Goal: Task Accomplishment & Management: Manage account settings

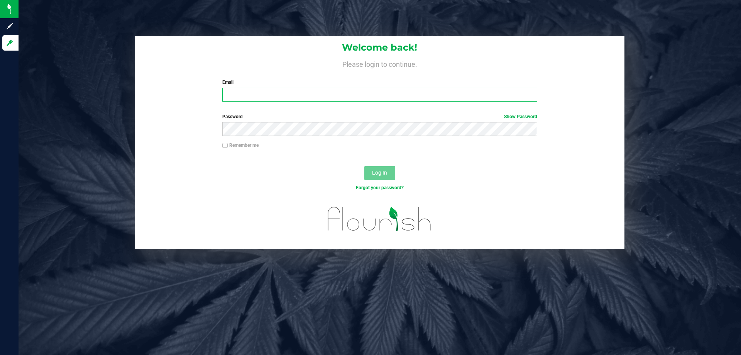
click at [325, 95] on input "Email" at bounding box center [379, 95] width 314 height 14
type input "rcoleman@liveparallel.com"
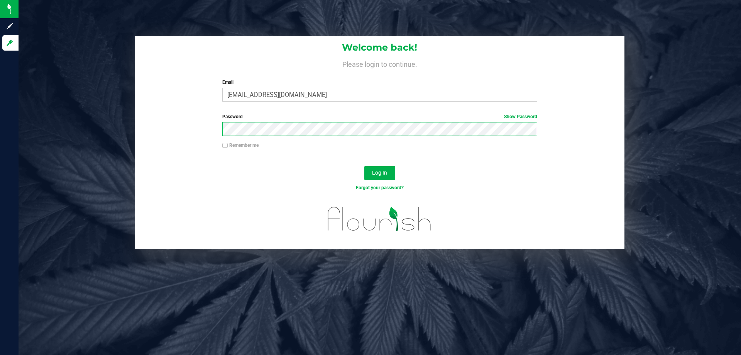
click at [364, 166] on button "Log In" at bounding box center [379, 173] width 31 height 14
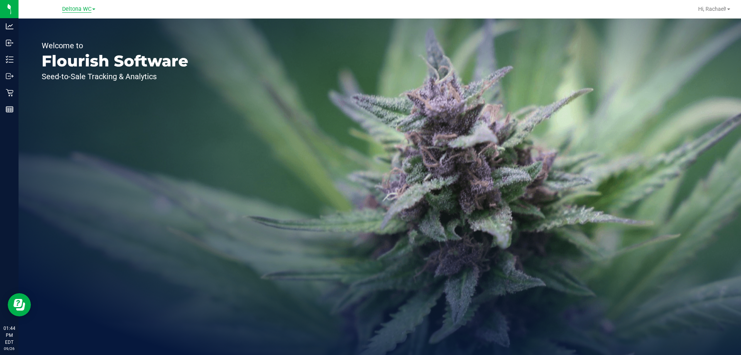
click at [73, 7] on span "Deltona WC" at bounding box center [76, 9] width 29 height 7
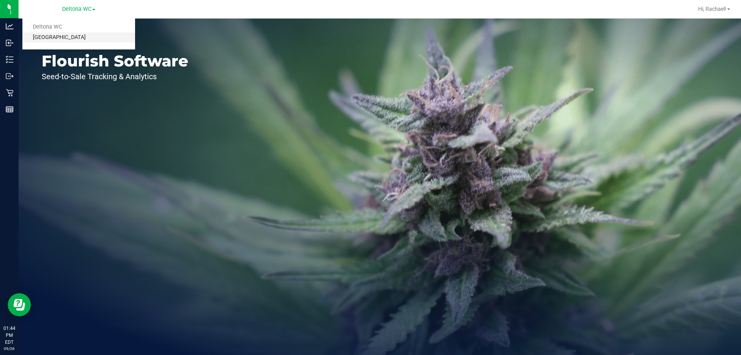
click at [64, 39] on link "[GEOGRAPHIC_DATA]" at bounding box center [78, 37] width 113 height 10
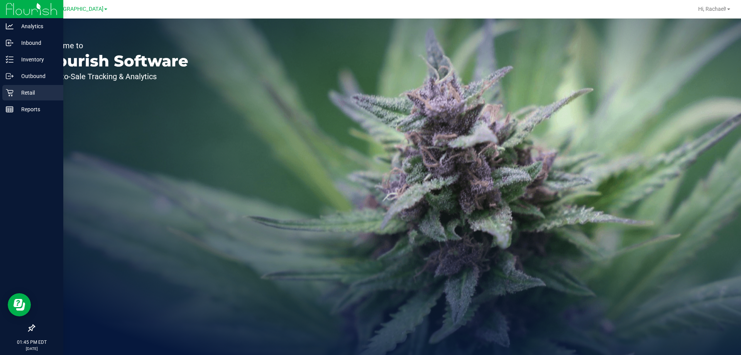
click at [20, 93] on p "Retail" at bounding box center [37, 92] width 46 height 9
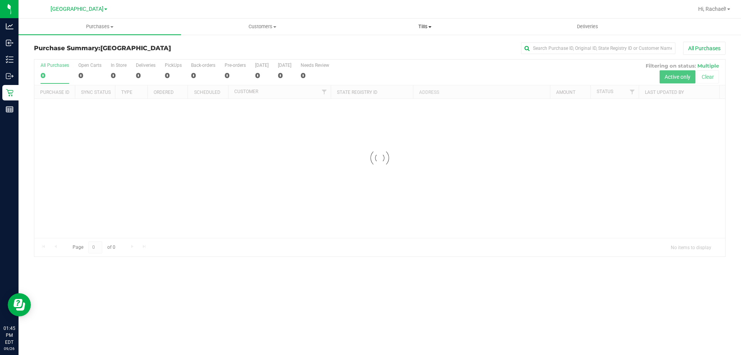
click at [422, 29] on span "Tills" at bounding box center [425, 26] width 162 height 7
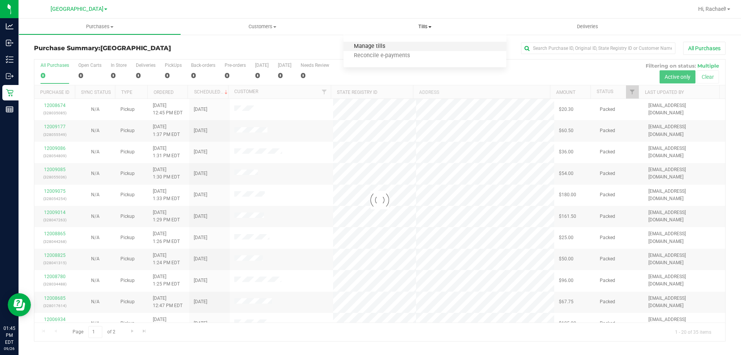
click at [385, 46] on span "Manage tills" at bounding box center [369, 46] width 52 height 7
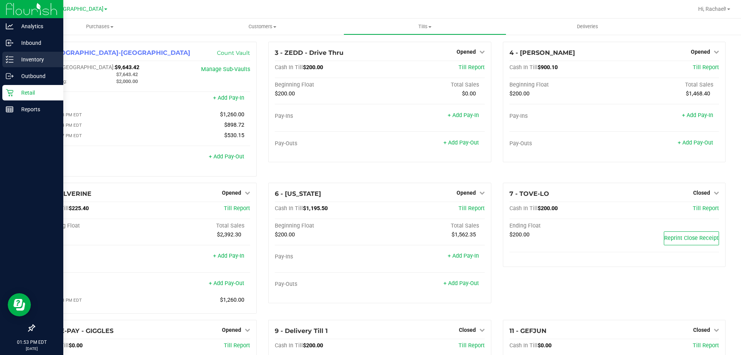
click at [21, 56] on p "Inventory" at bounding box center [37, 59] width 46 height 9
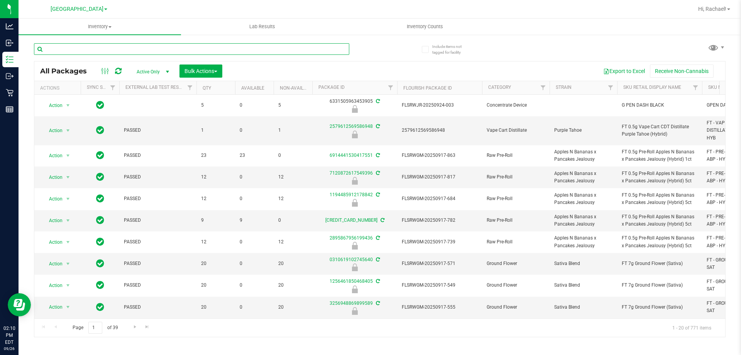
click at [85, 46] on input "text" at bounding box center [191, 49] width 315 height 12
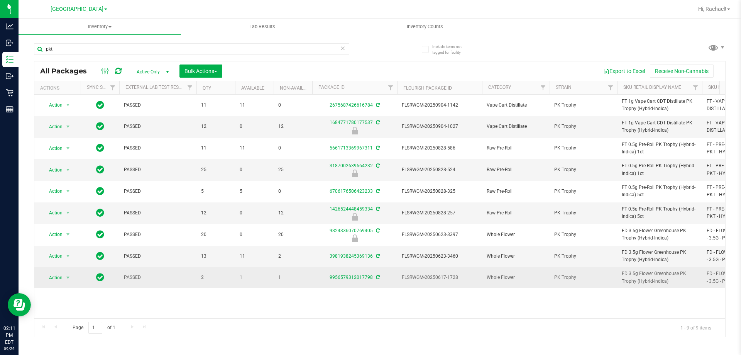
click at [663, 272] on span "FD 3.5g Flower Greenhouse PK Trophy (Hybrid-Indica)" at bounding box center [660, 277] width 76 height 15
copy tr "FD 3.5g Flower Greenhouse PK Trophy (Hybrid-Indica)"
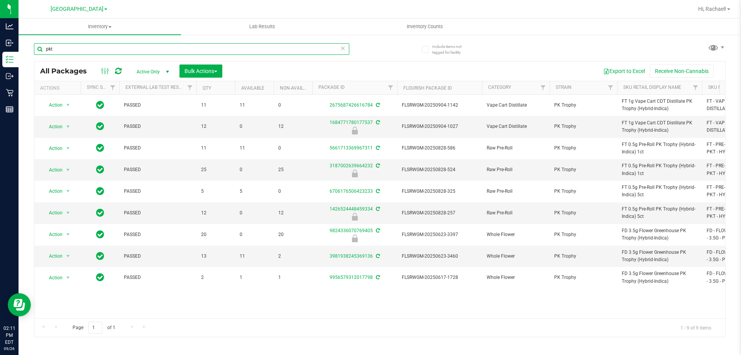
click at [91, 50] on input "pkt" at bounding box center [191, 49] width 315 height 12
paste input "FD 3.5g Flower Greenhouse PK Trophy (Hybrid-Indica)"
type input "FD 3.5g Flower Greenhouse PK Trophy (Hybrid-Indica)"
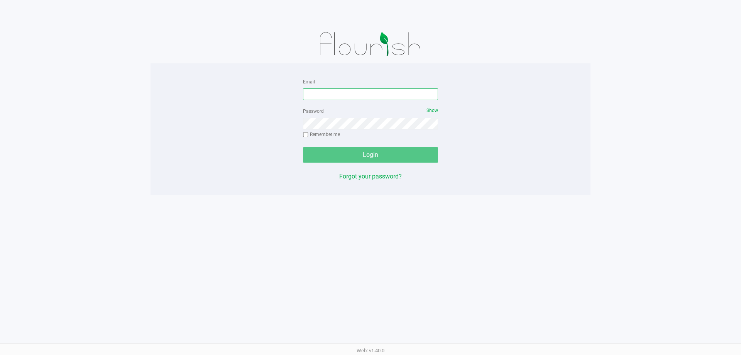
click at [325, 93] on input "Email" at bounding box center [370, 94] width 135 height 12
type input "[EMAIL_ADDRESS][DOMAIN_NAME]"
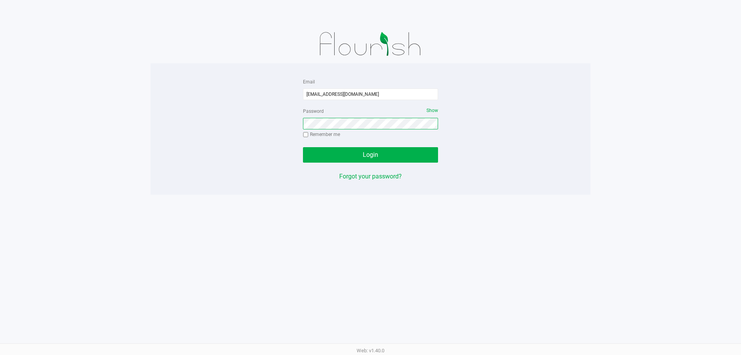
click at [303, 147] on button "Login" at bounding box center [370, 154] width 135 height 15
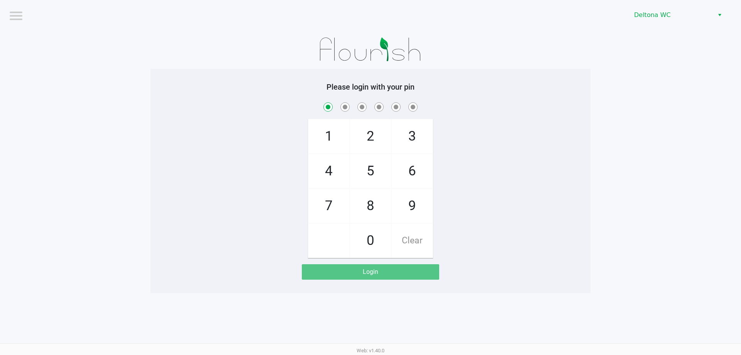
checkbox input "true"
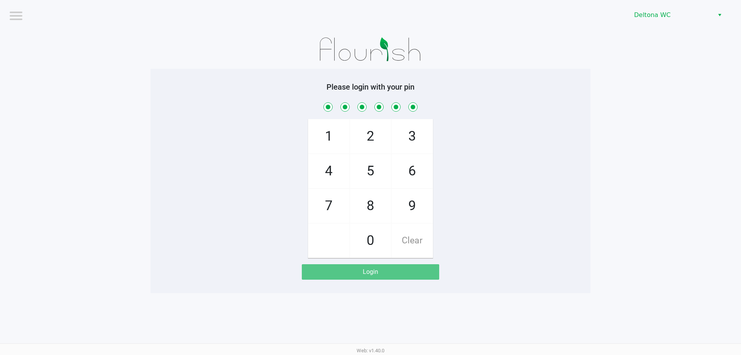
checkbox input "true"
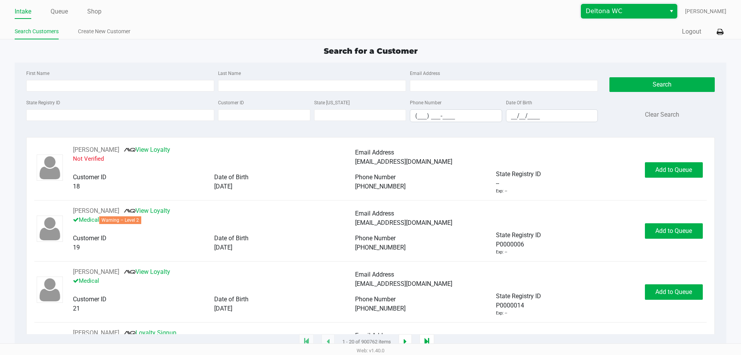
click at [646, 14] on span "Deltona WC" at bounding box center [623, 11] width 75 height 9
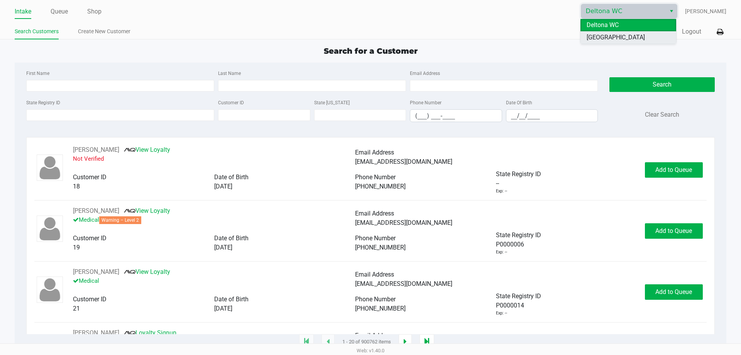
click at [627, 34] on span "[GEOGRAPHIC_DATA]" at bounding box center [616, 37] width 58 height 9
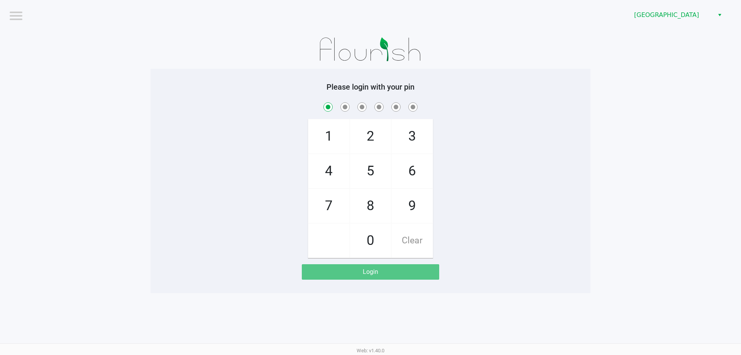
checkbox input "true"
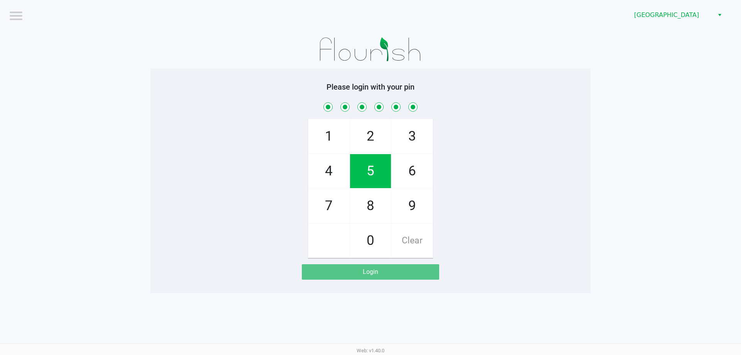
checkbox input "true"
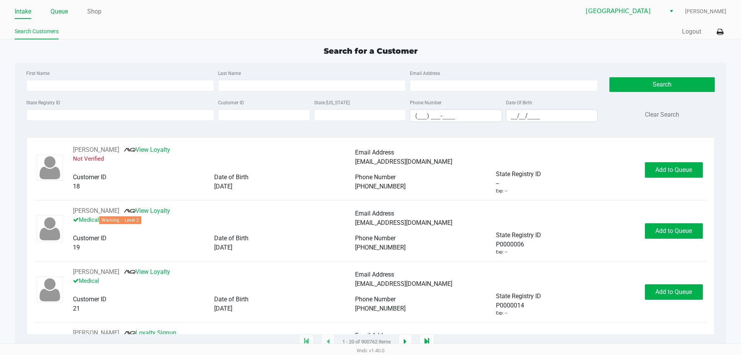
click at [59, 10] on link "Queue" at bounding box center [59, 11] width 17 height 11
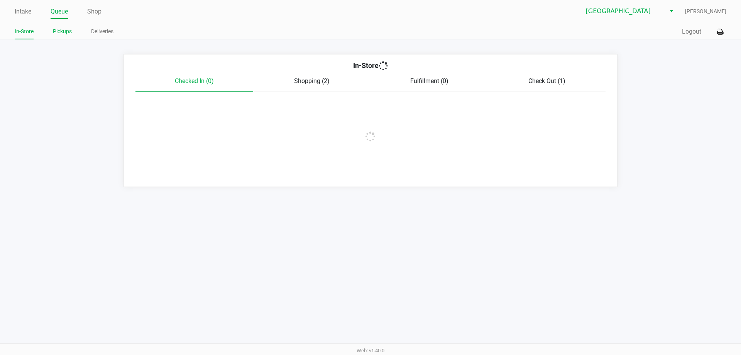
click at [54, 30] on link "Pickups" at bounding box center [62, 32] width 19 height 10
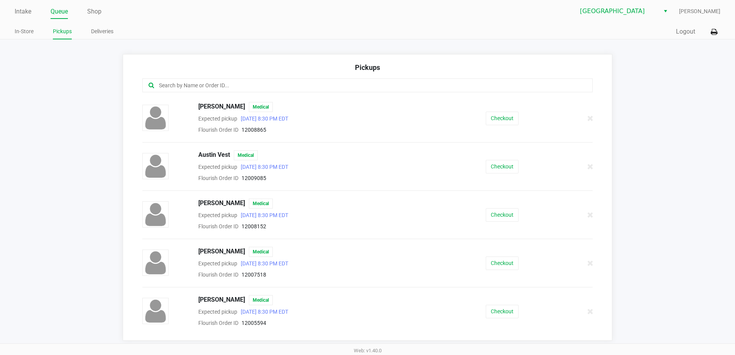
click at [201, 84] on input "text" at bounding box center [355, 85] width 394 height 9
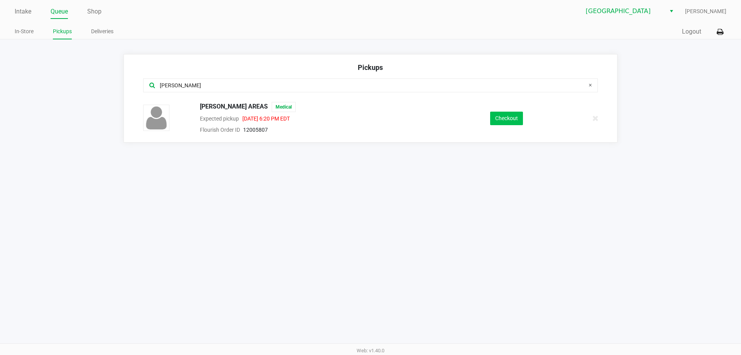
type input "leah"
click at [508, 118] on button "Checkout" at bounding box center [506, 119] width 33 height 14
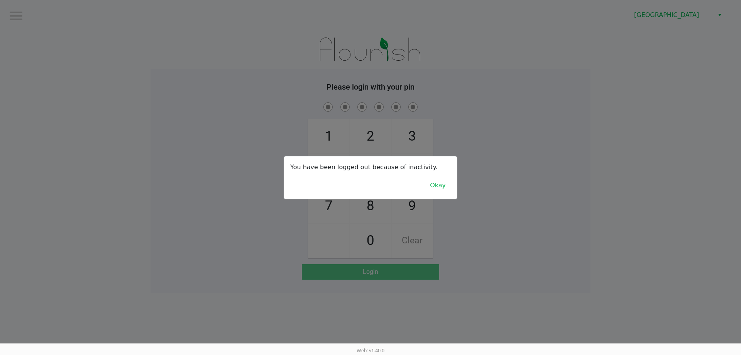
click at [444, 184] on button "Okay" at bounding box center [438, 185] width 26 height 15
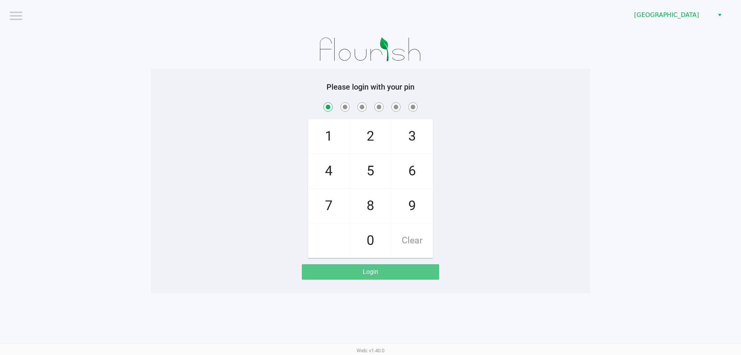
checkbox input "true"
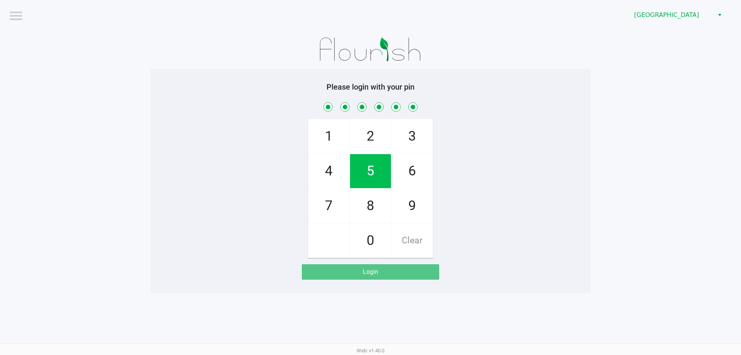
checkbox input "true"
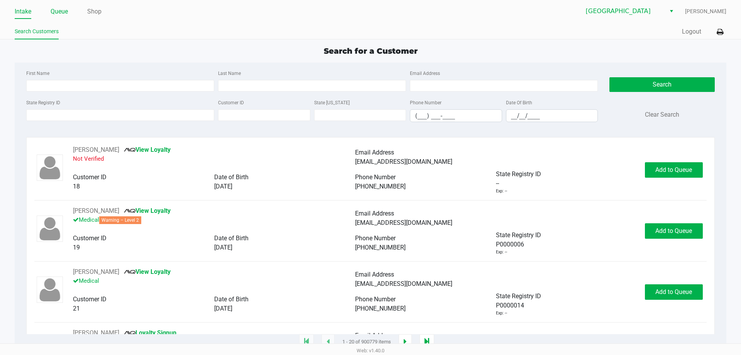
click at [63, 14] on link "Queue" at bounding box center [59, 11] width 17 height 11
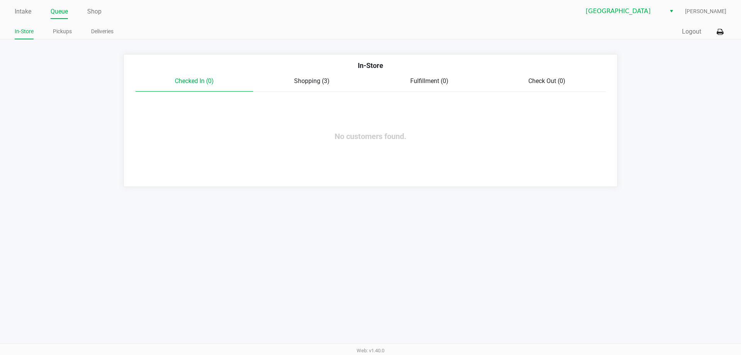
click at [316, 81] on span "Shopping (3)" at bounding box center [312, 80] width 36 height 7
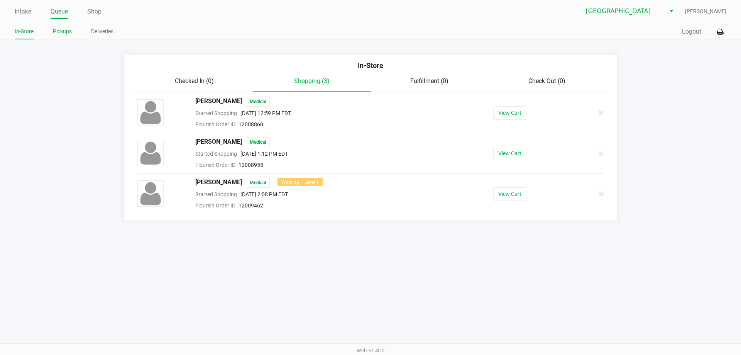
click at [67, 33] on link "Pickups" at bounding box center [62, 32] width 19 height 10
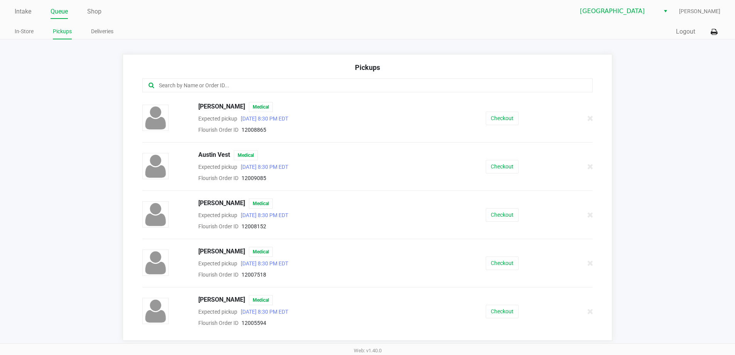
click at [249, 84] on input "text" at bounding box center [355, 85] width 394 height 9
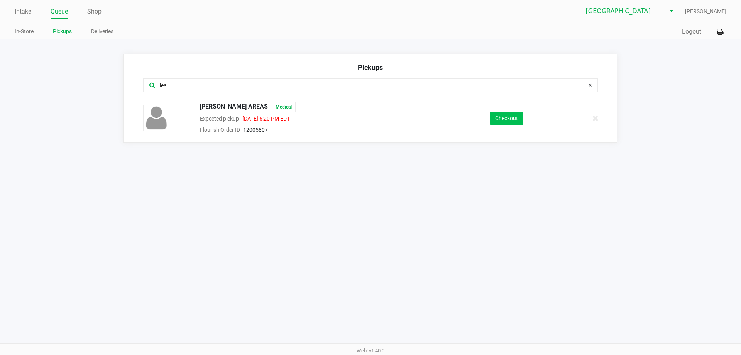
type input "lea"
click at [492, 116] on button "Checkout" at bounding box center [506, 119] width 33 height 14
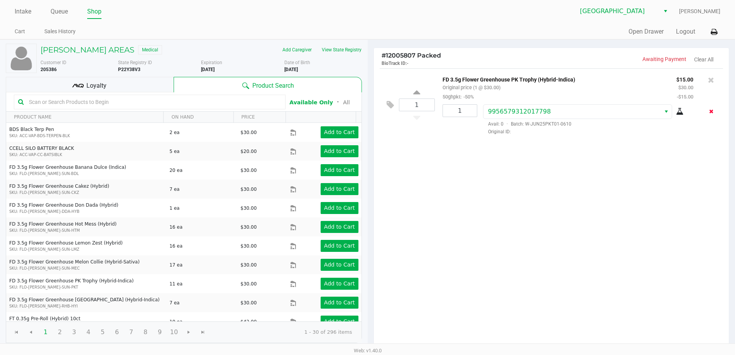
click at [712, 113] on icon "Remove the package from the orderLine" at bounding box center [711, 110] width 4 height 5
click at [713, 80] on icon at bounding box center [711, 80] width 6 height 8
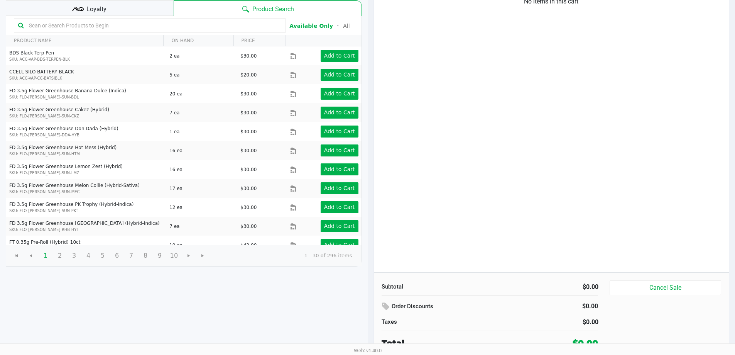
scroll to position [79, 0]
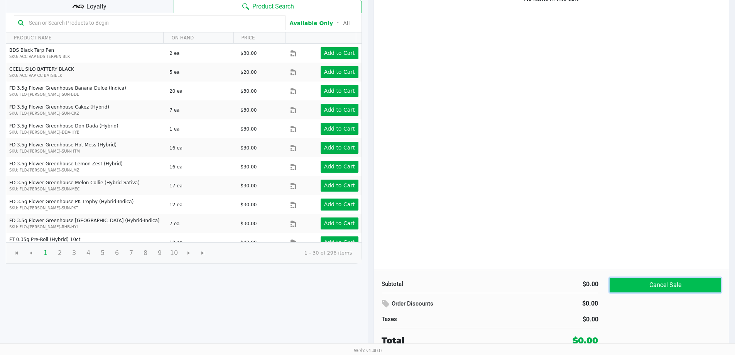
click at [648, 282] on button "Cancel Sale" at bounding box center [665, 284] width 111 height 15
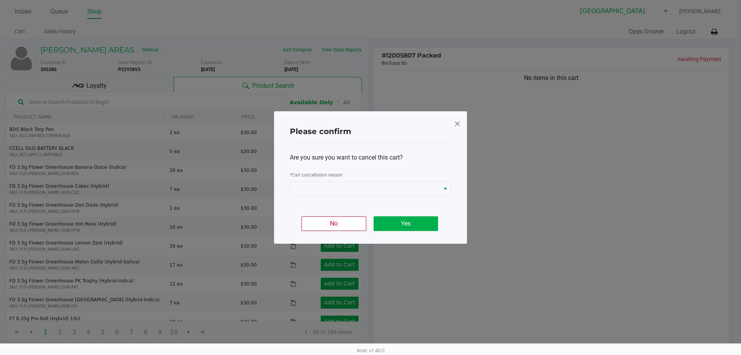
click at [318, 196] on div "Are you sure you want to cancel this cart? * Cart cancellation reason" at bounding box center [370, 175] width 161 height 62
click at [321, 186] on span at bounding box center [365, 188] width 140 height 9
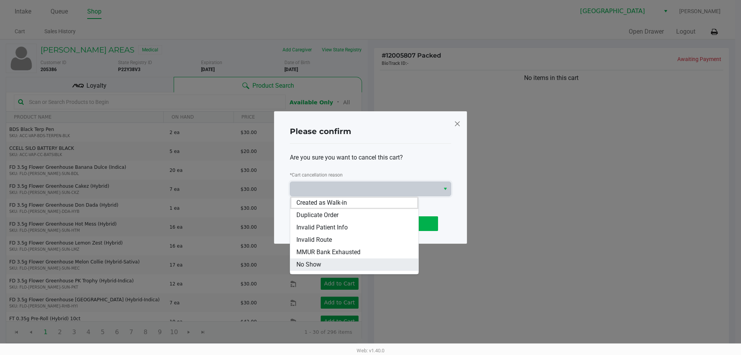
click at [327, 264] on li "No Show" at bounding box center [354, 264] width 128 height 12
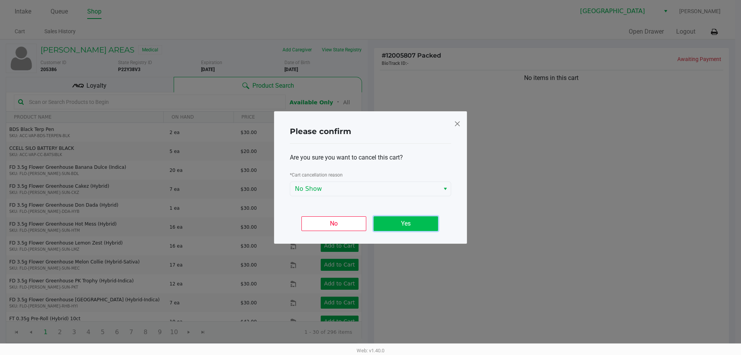
click at [408, 218] on button "Yes" at bounding box center [406, 223] width 64 height 15
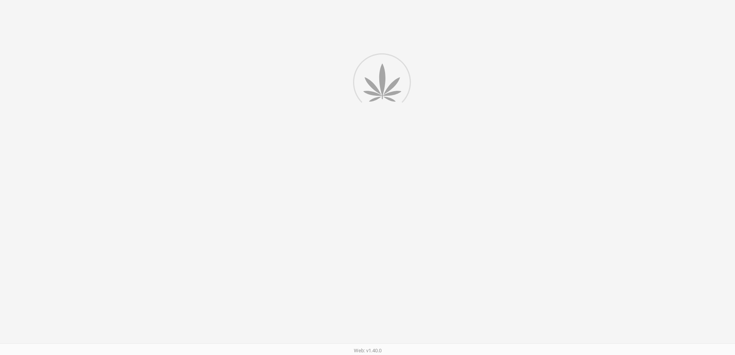
scroll to position [79, 0]
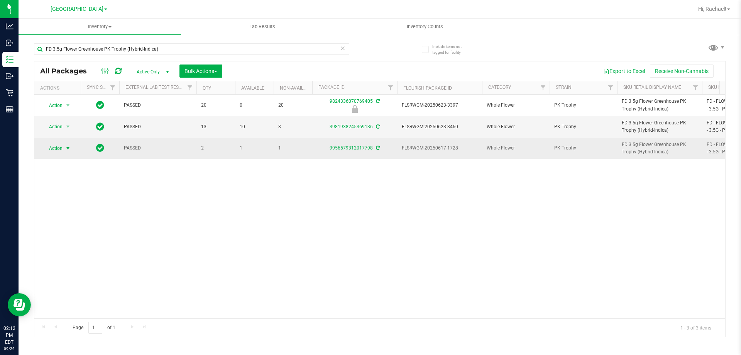
click at [57, 146] on span "Action" at bounding box center [52, 148] width 21 height 11
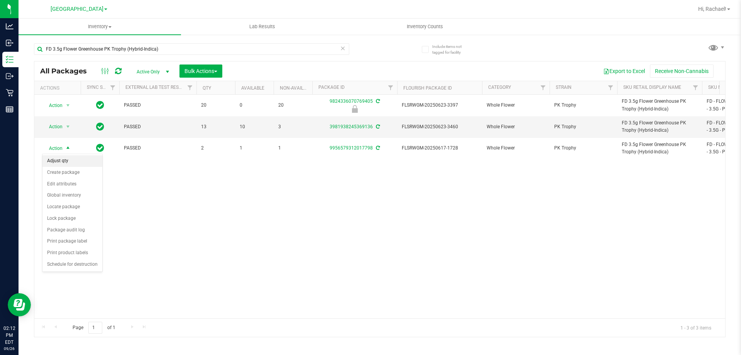
click at [68, 159] on li "Adjust qty" at bounding box center [72, 161] width 60 height 12
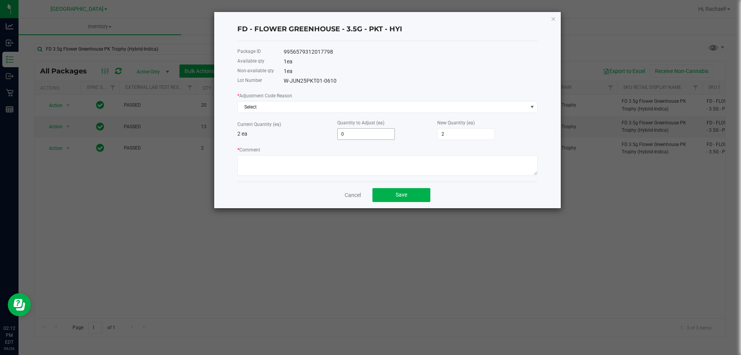
click at [355, 134] on input "0" at bounding box center [366, 133] width 57 height 11
type input "1"
type input "3"
type input "2"
type input "-1"
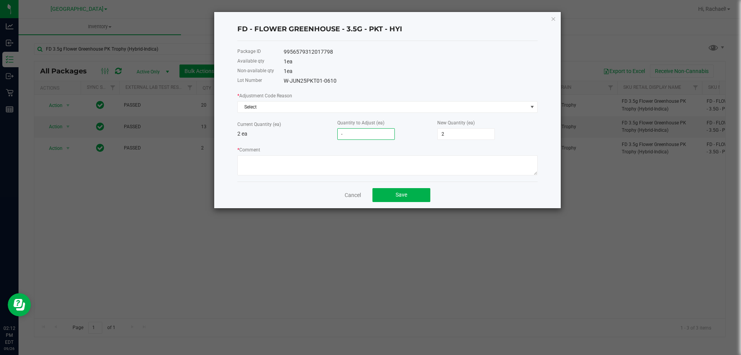
type input "1"
type input "-1"
click at [320, 163] on textarea "* Comment" at bounding box center [387, 165] width 300 height 20
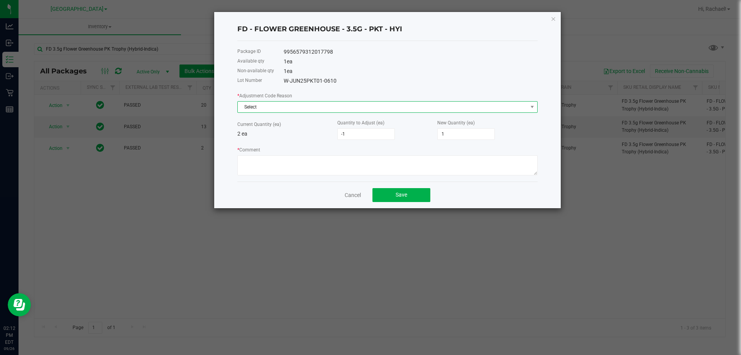
click at [360, 107] on span "Select" at bounding box center [383, 106] width 290 height 11
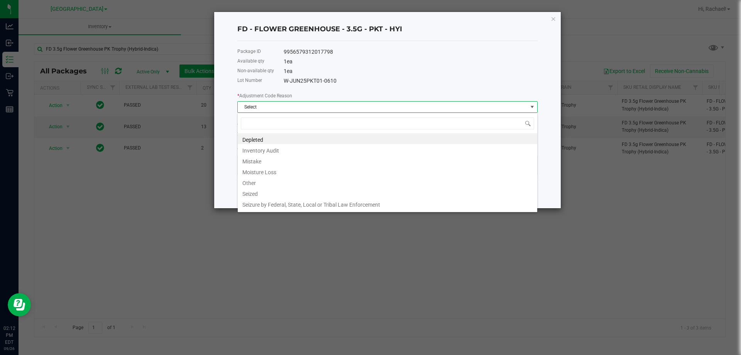
scroll to position [12, 300]
click at [312, 158] on li "Mistake" at bounding box center [387, 160] width 299 height 11
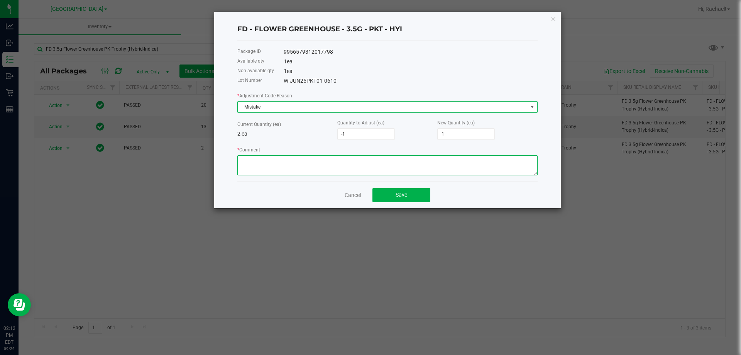
click at [309, 159] on textarea "* Comment" at bounding box center [387, 165] width 300 height 20
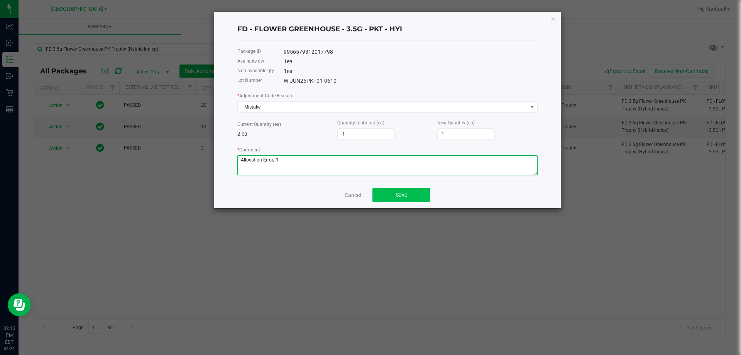
type textarea "Allocation Error, -1"
click at [406, 194] on span "Save" at bounding box center [402, 194] width 12 height 6
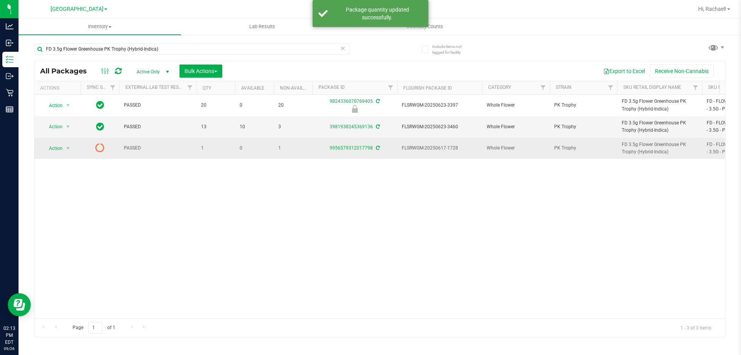
click at [102, 147] on icon at bounding box center [99, 147] width 9 height 9
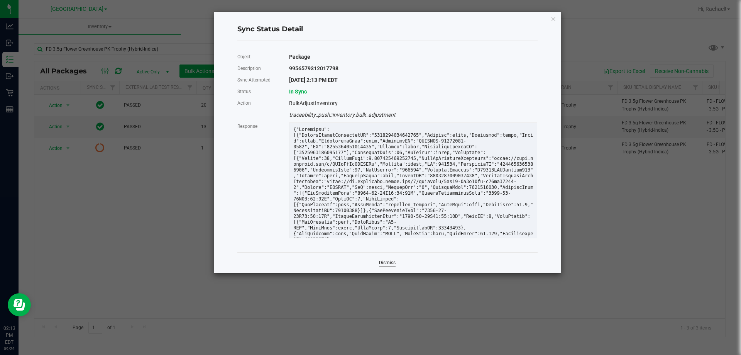
click at [381, 260] on link "Dismiss" at bounding box center [387, 262] width 17 height 7
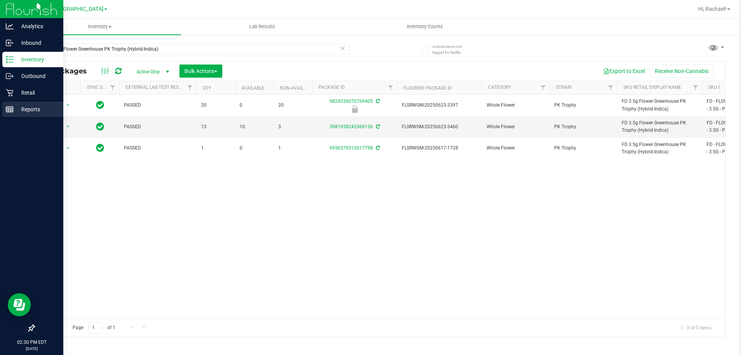
click at [20, 107] on p "Reports" at bounding box center [37, 109] width 46 height 9
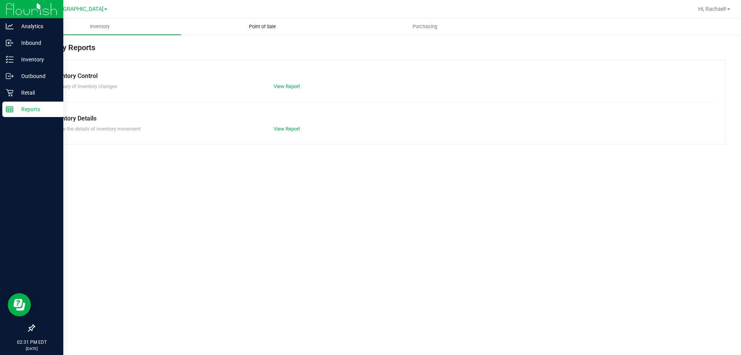
click at [259, 27] on span "Point of Sale" at bounding box center [262, 26] width 48 height 7
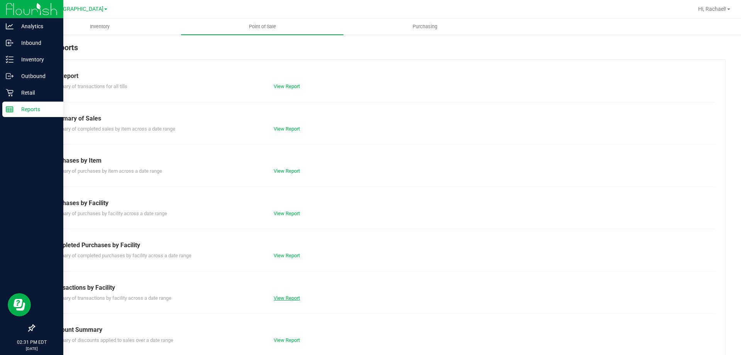
click at [286, 296] on link "View Report" at bounding box center [287, 298] width 26 height 6
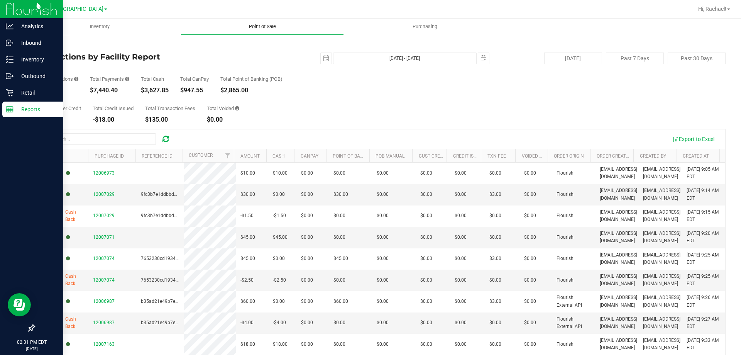
click at [265, 23] on span "Point of Sale" at bounding box center [262, 26] width 48 height 7
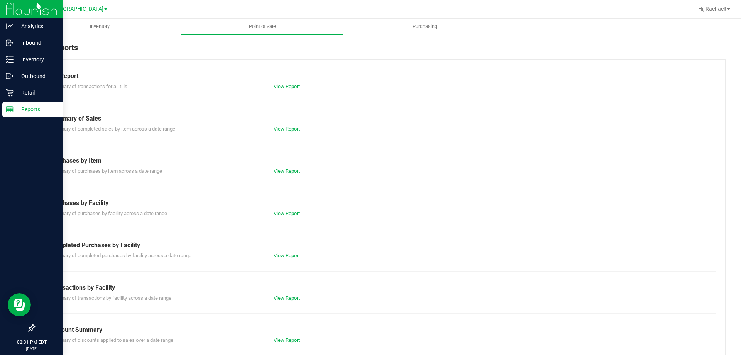
click at [292, 255] on link "View Report" at bounding box center [287, 255] width 26 height 6
